Goal: Find contact information: Find contact information

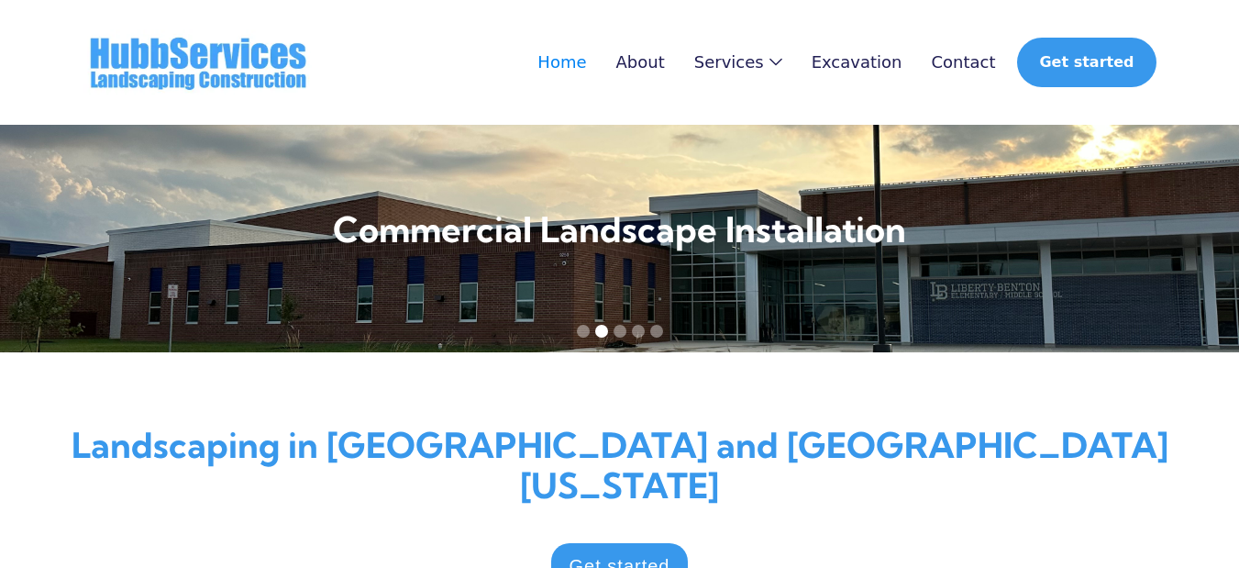
click at [931, 53] on link "Contact" at bounding box center [963, 62] width 64 height 18
click at [979, 55] on link "Contact" at bounding box center [963, 62] width 64 height 18
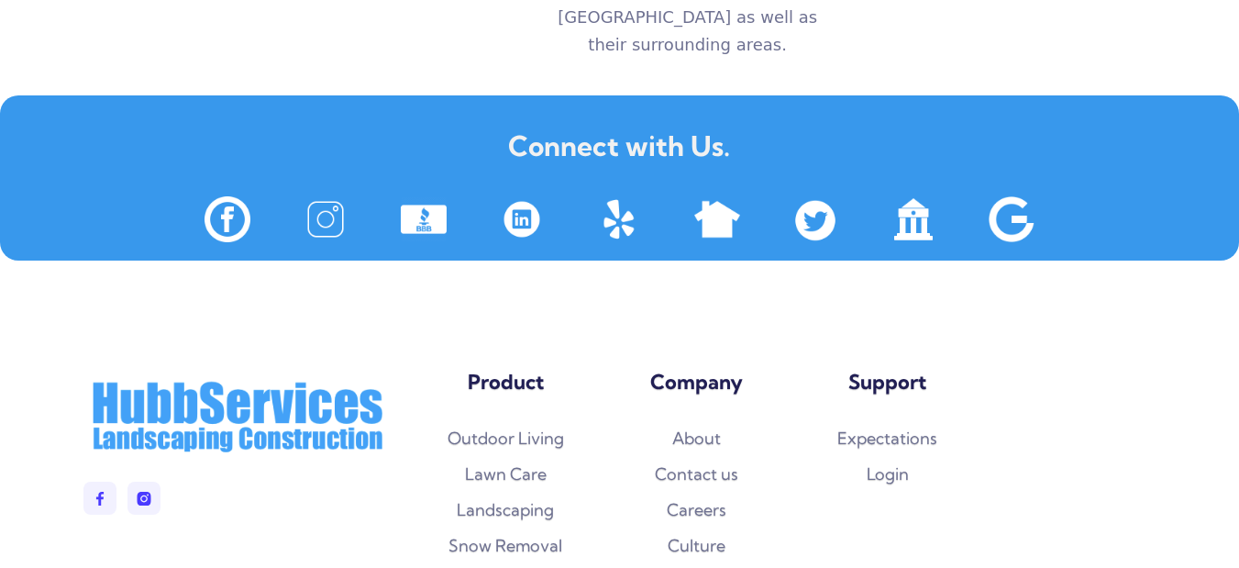
scroll to position [717, 0]
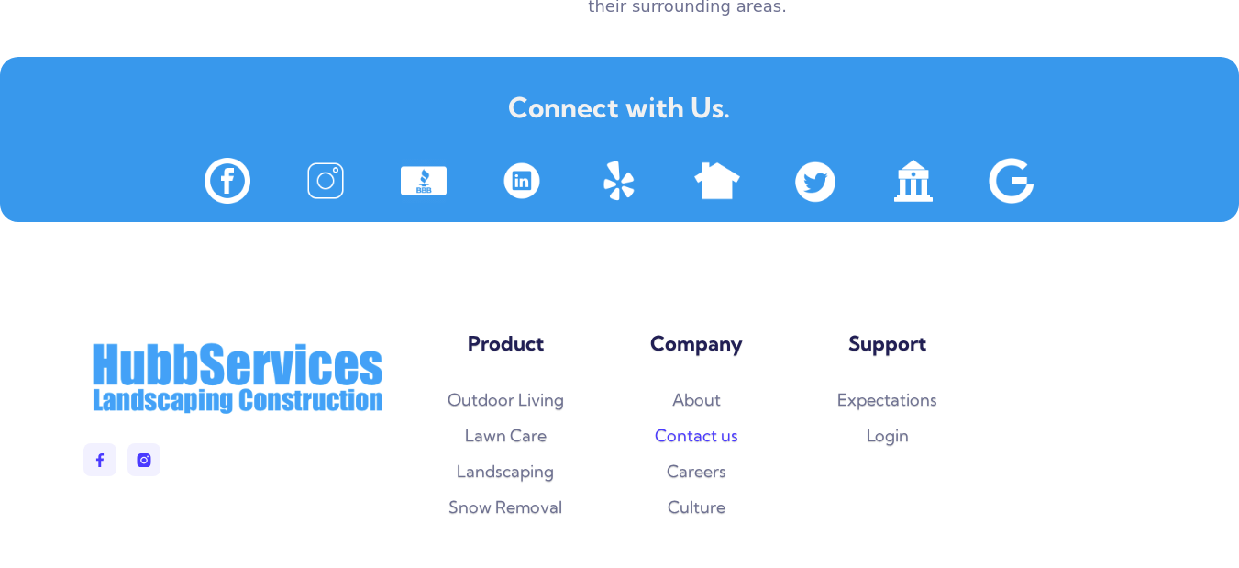
click at [697, 427] on link "Contact us" at bounding box center [696, 436] width 83 height 18
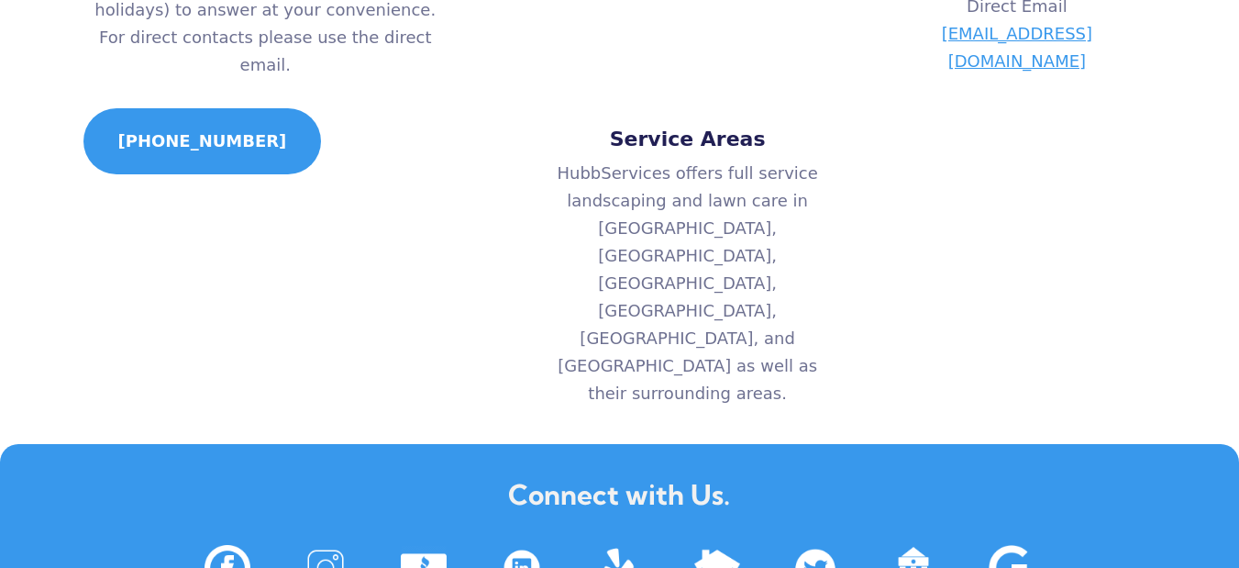
scroll to position [489, 0]
